Goal: Task Accomplishment & Management: Manage account settings

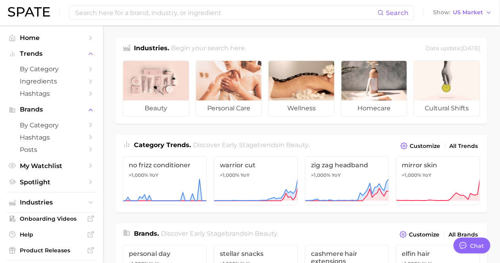
scroll to position [259, 0]
click at [42, 14] on img at bounding box center [29, 11] width 42 height 9
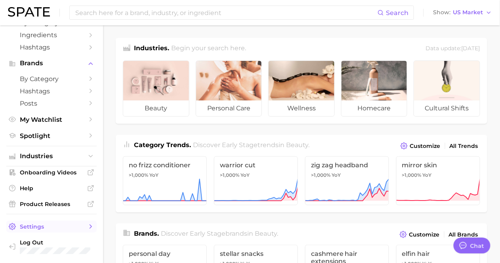
click at [70, 230] on span "Settings" at bounding box center [51, 226] width 63 height 7
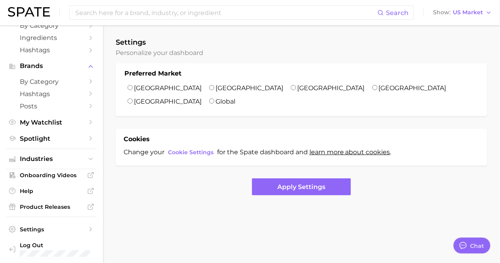
scroll to position [47, 0]
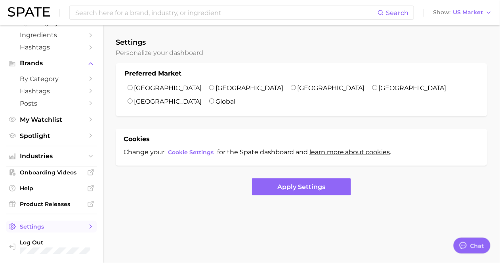
click at [89, 225] on icon "Sidebar" at bounding box center [90, 226] width 7 height 7
